Goal: Information Seeking & Learning: Learn about a topic

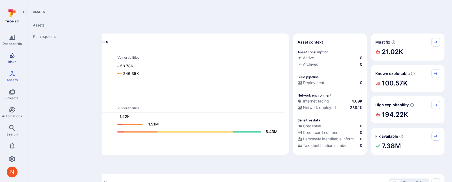
click at [18, 59] on link "Risks" at bounding box center [12, 58] width 24 height 16
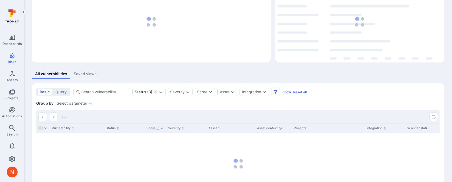
scroll to position [52, 0]
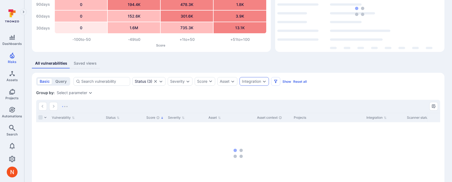
click at [261, 81] on div "Integration" at bounding box center [251, 81] width 19 height 4
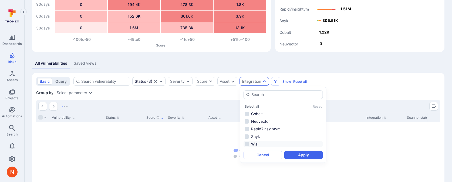
click at [261, 142] on li "Wiz" at bounding box center [283, 144] width 79 height 6
click at [296, 153] on button "Apply" at bounding box center [304, 155] width 39 height 9
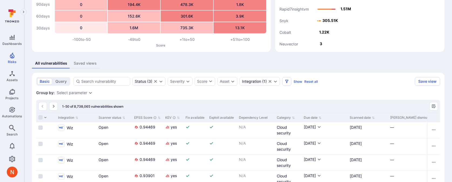
scroll to position [0, 314]
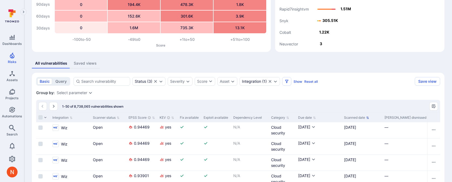
click at [354, 119] on button "Scanned date" at bounding box center [356, 117] width 25 height 4
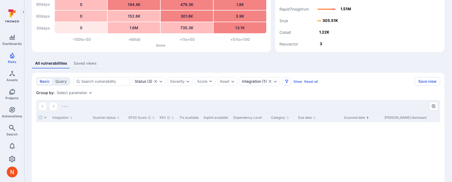
click at [354, 119] on button "Scanned date" at bounding box center [356, 117] width 25 height 4
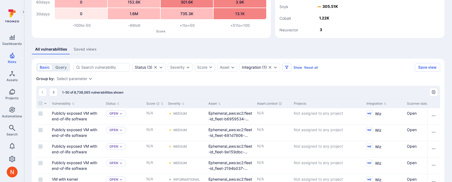
click at [118, 76] on div "Group by: Select parameter" at bounding box center [238, 78] width 404 height 5
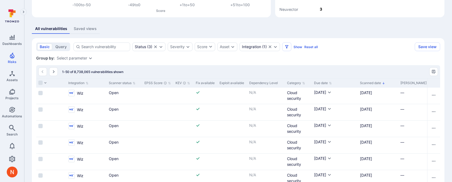
scroll to position [0, 300]
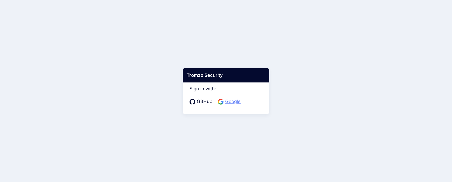
click at [231, 100] on span "Google" at bounding box center [233, 101] width 19 height 7
